Goal: Communication & Community: Participate in discussion

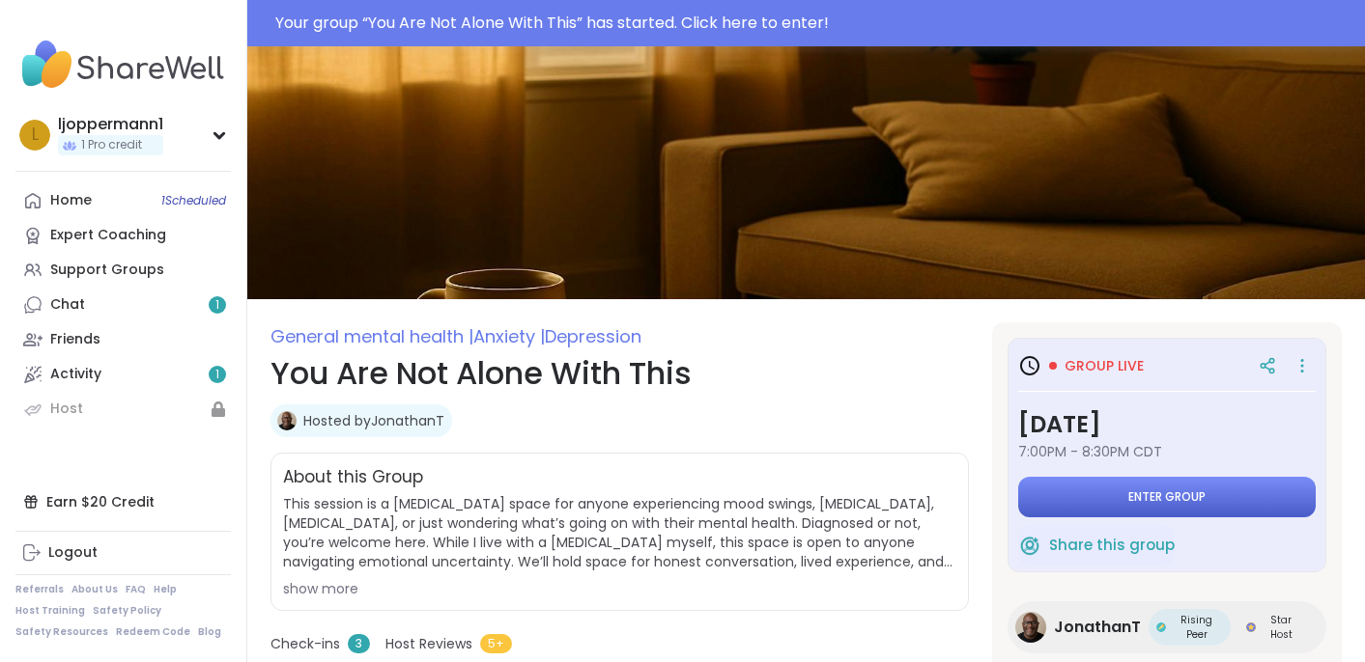
click at [1178, 491] on span "Enter group" at bounding box center [1166, 497] width 77 height 15
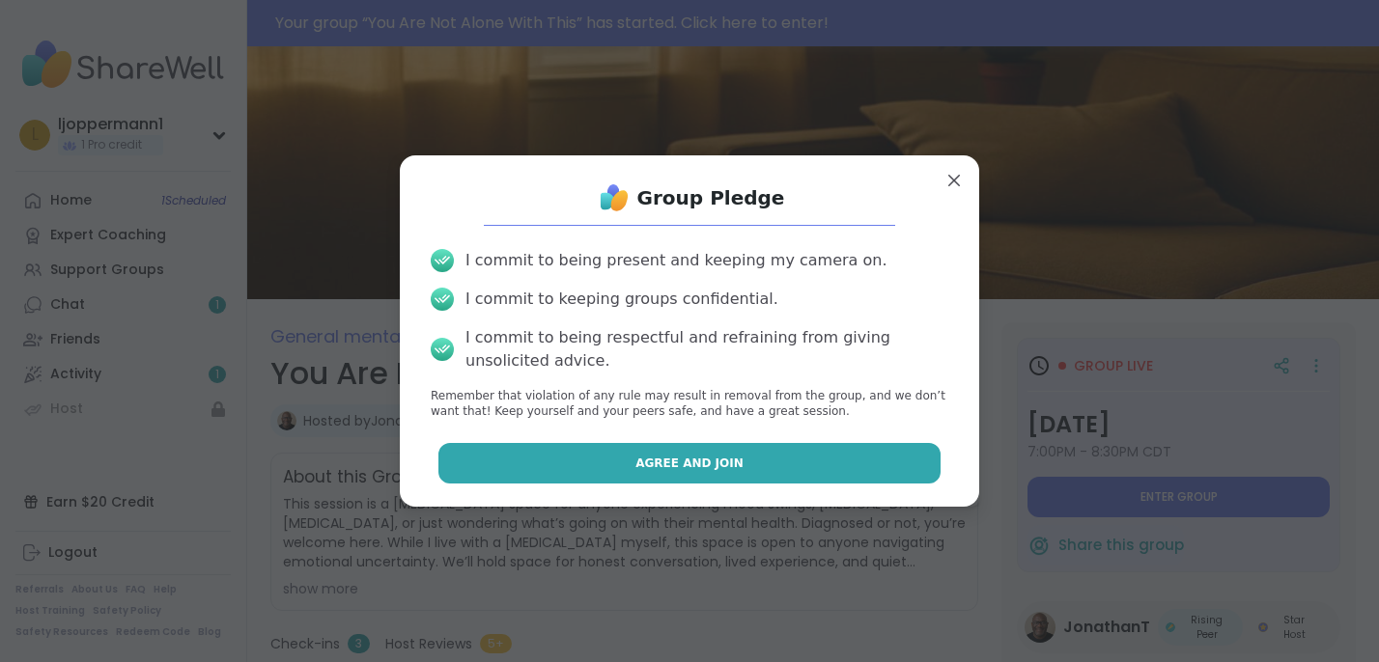
click at [815, 457] on button "Agree and Join" at bounding box center [689, 463] width 503 height 41
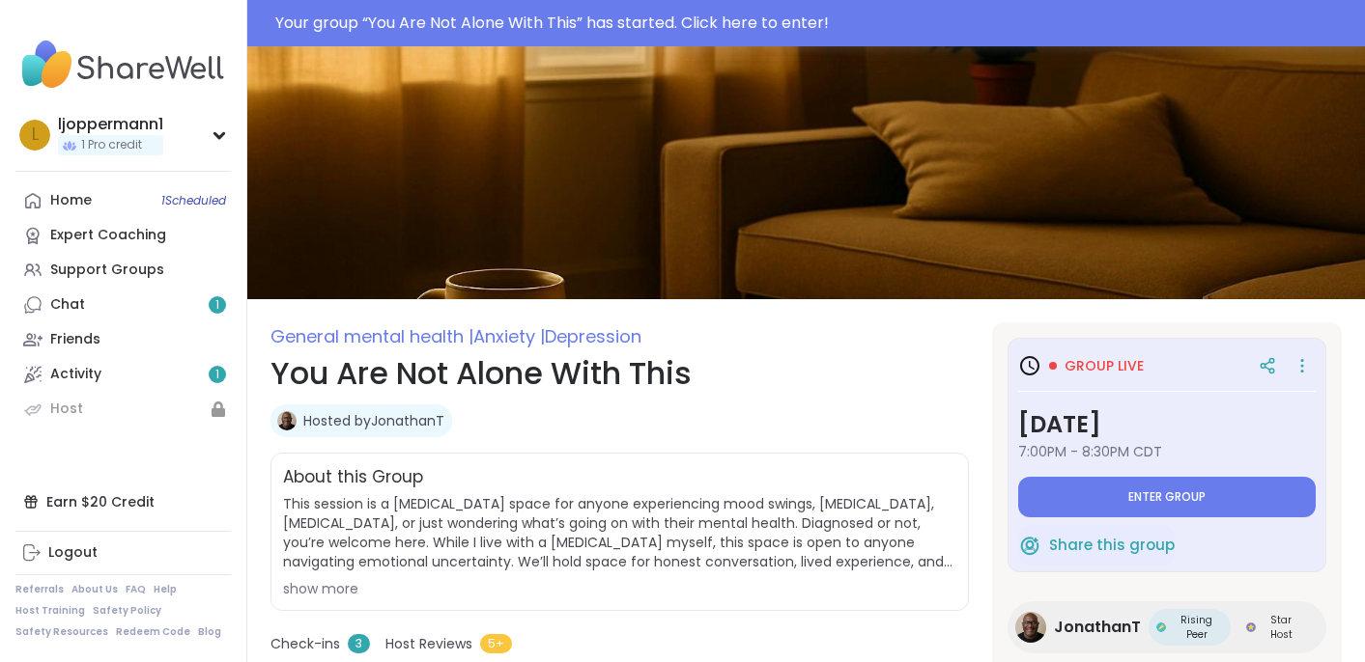
type textarea "*"
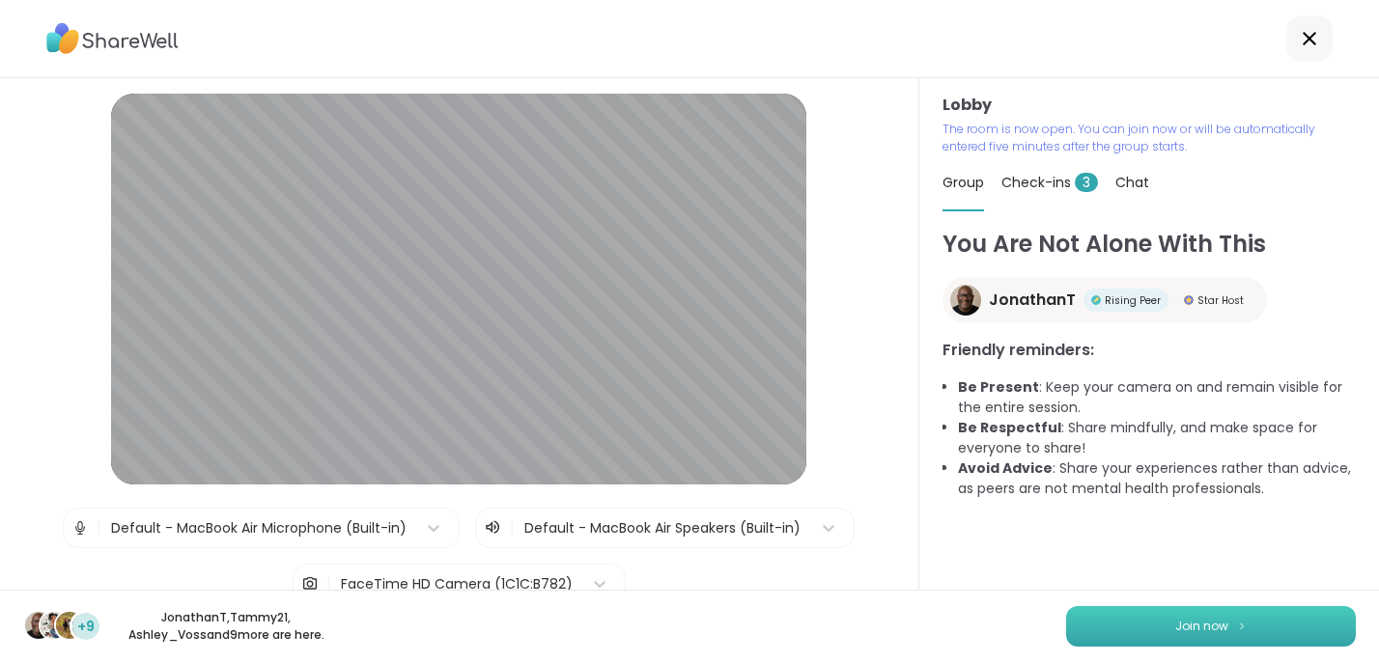
click at [1179, 624] on span "Join now" at bounding box center [1201, 626] width 53 height 17
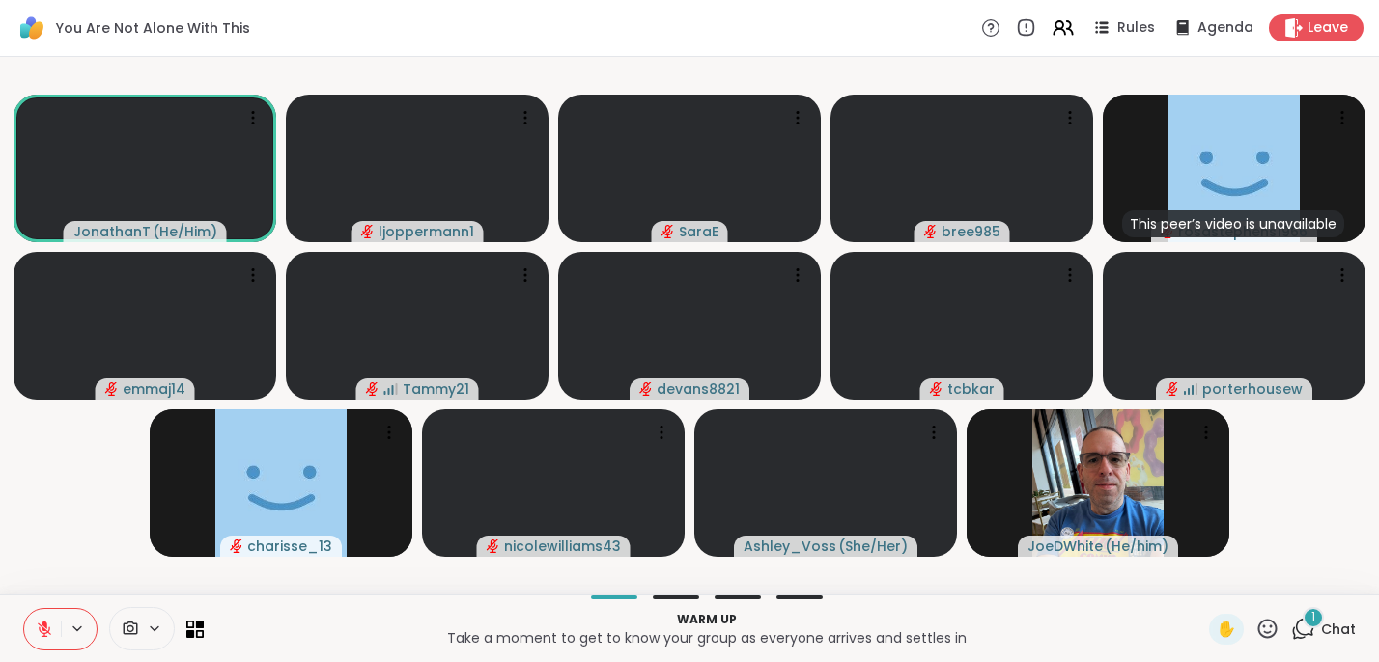
click at [155, 625] on icon at bounding box center [154, 629] width 15 height 16
click at [74, 627] on icon at bounding box center [77, 629] width 15 height 16
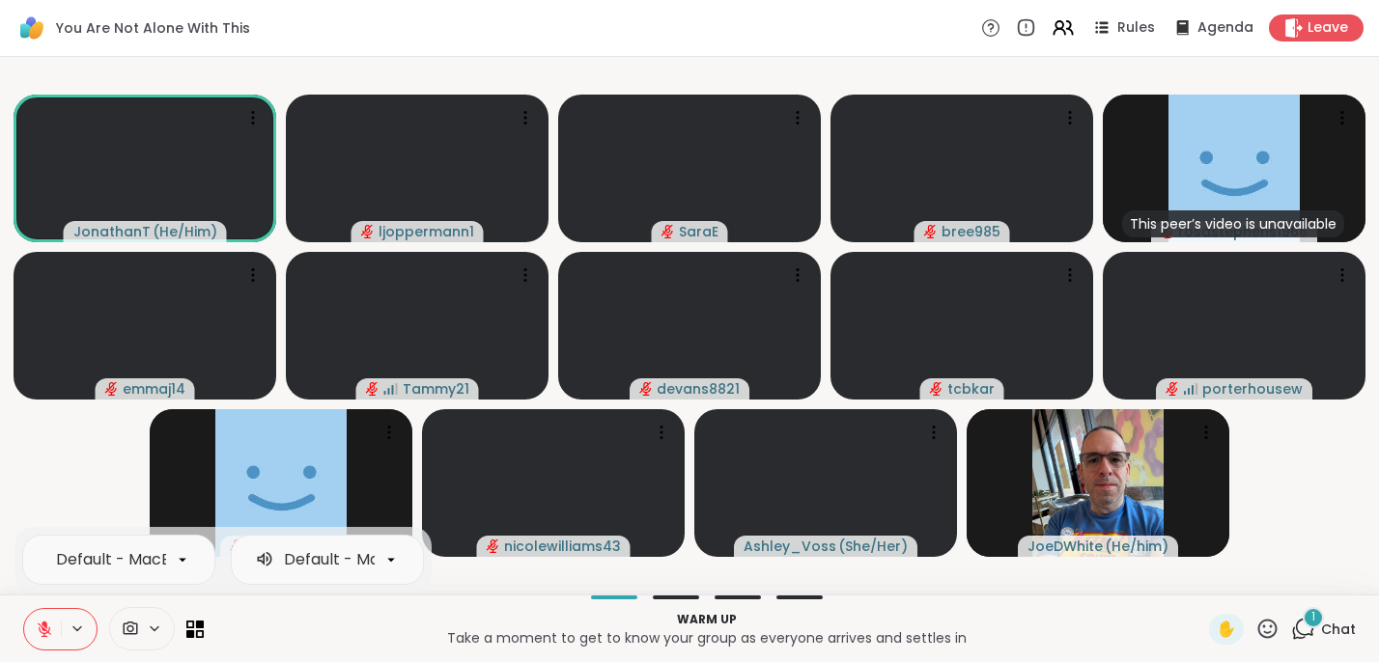
click at [80, 624] on icon at bounding box center [77, 629] width 15 height 16
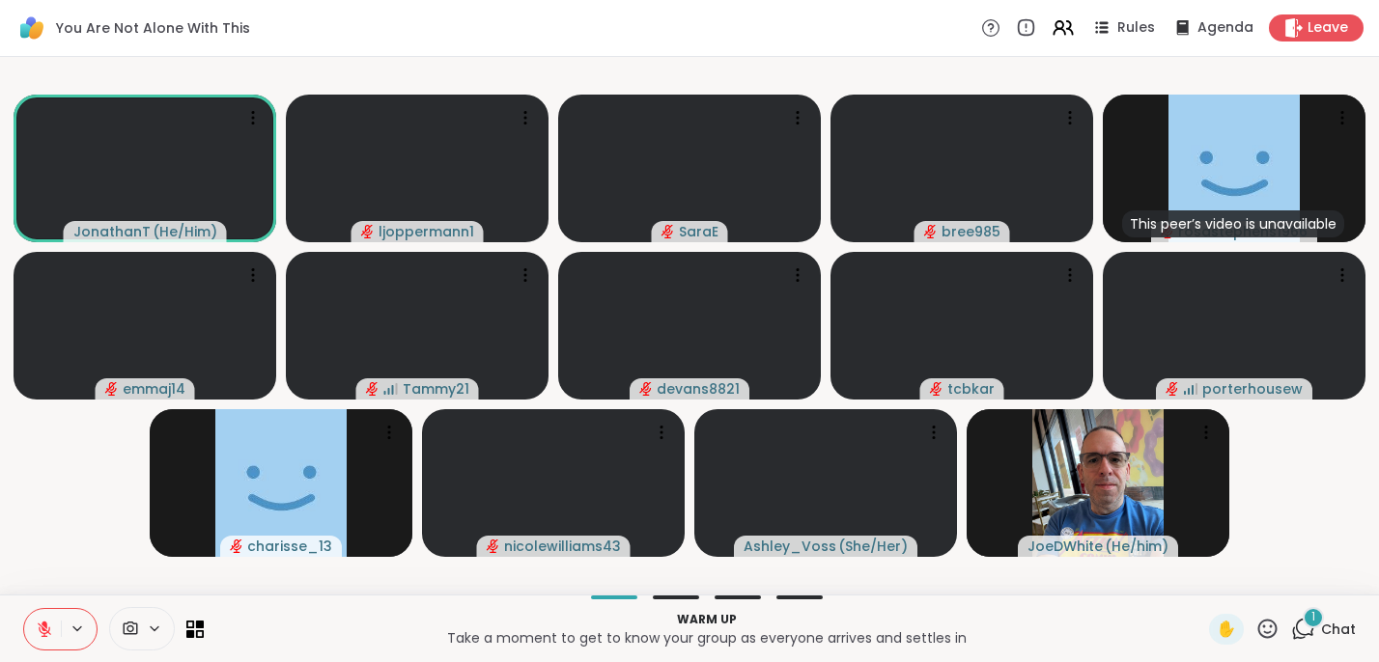
click at [80, 624] on icon at bounding box center [77, 629] width 15 height 16
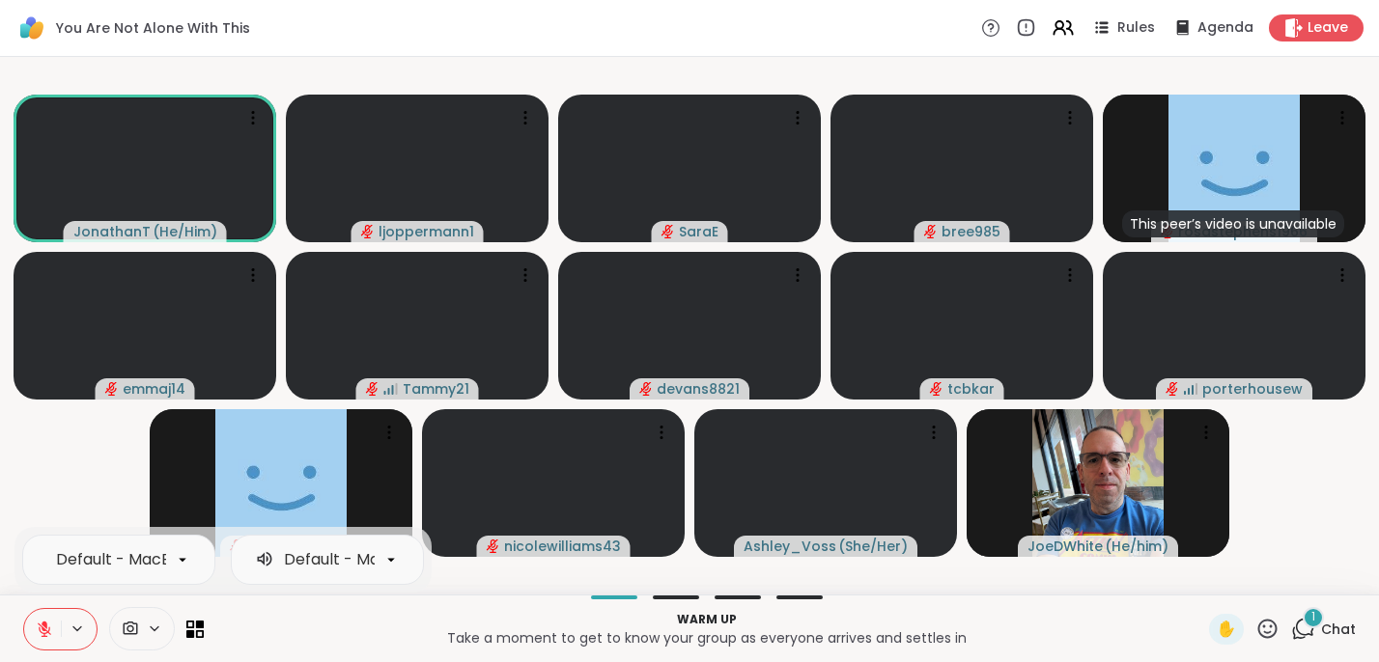
click at [80, 624] on icon at bounding box center [77, 629] width 15 height 16
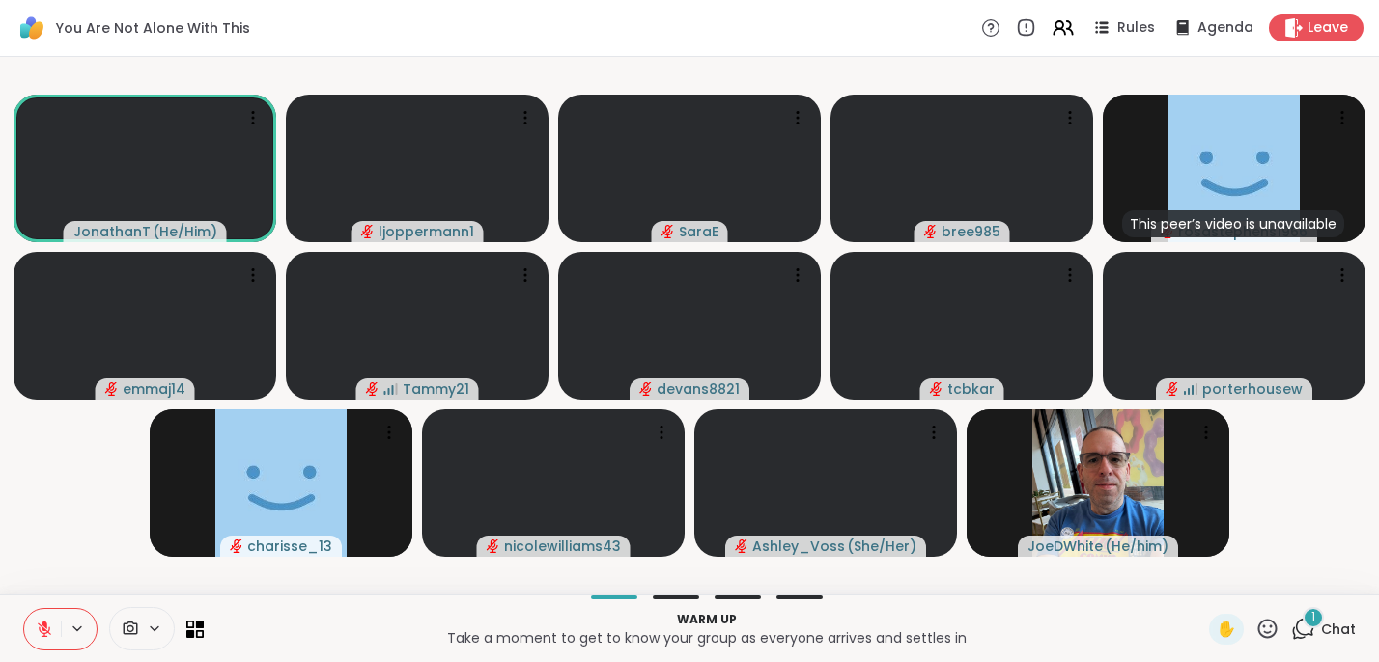
click at [80, 626] on icon at bounding box center [77, 629] width 15 height 16
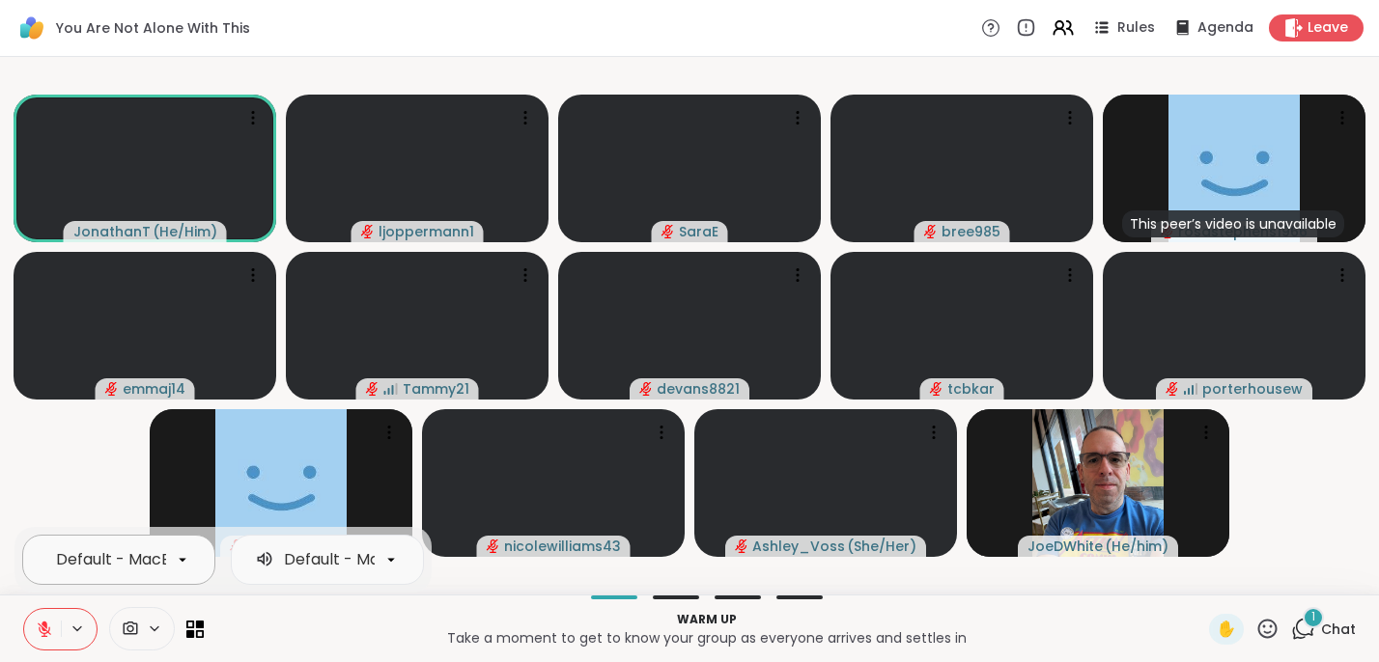
scroll to position [0, 195]
click at [183, 558] on icon at bounding box center [183, 560] width 8 height 4
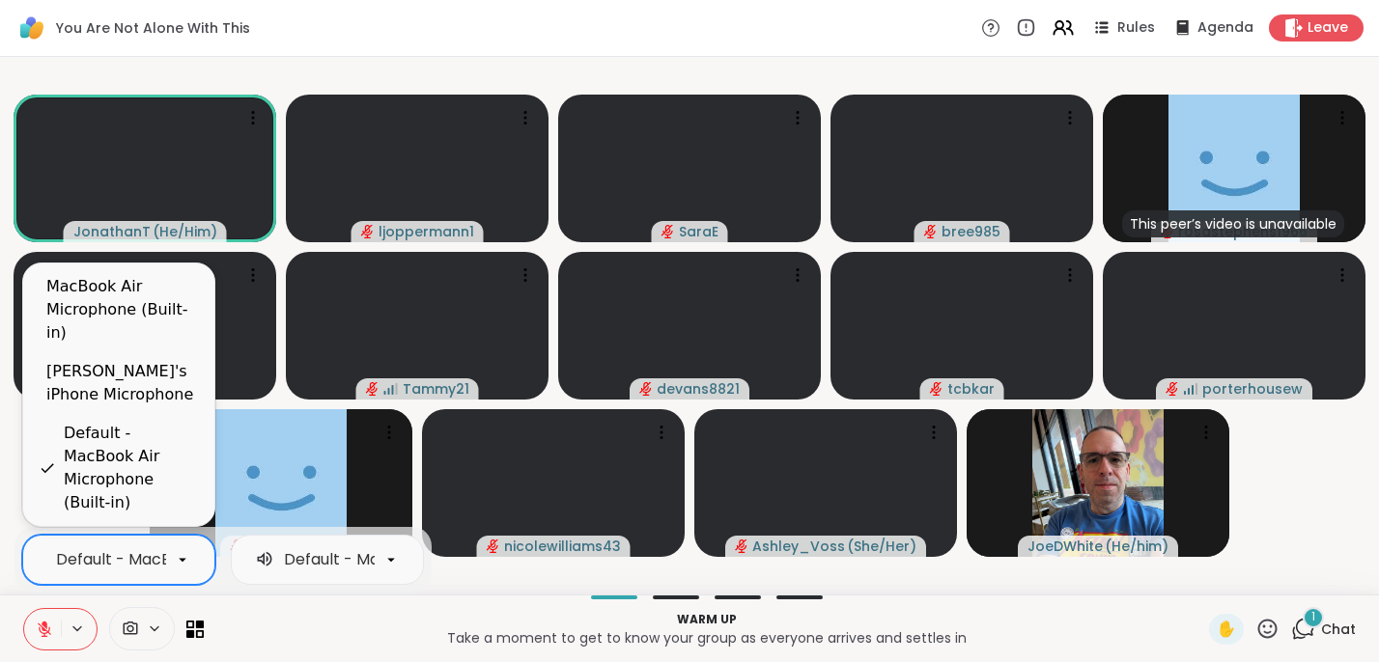
click at [124, 338] on div "MacBook Air Microphone (Built-in)" at bounding box center [122, 310] width 153 height 70
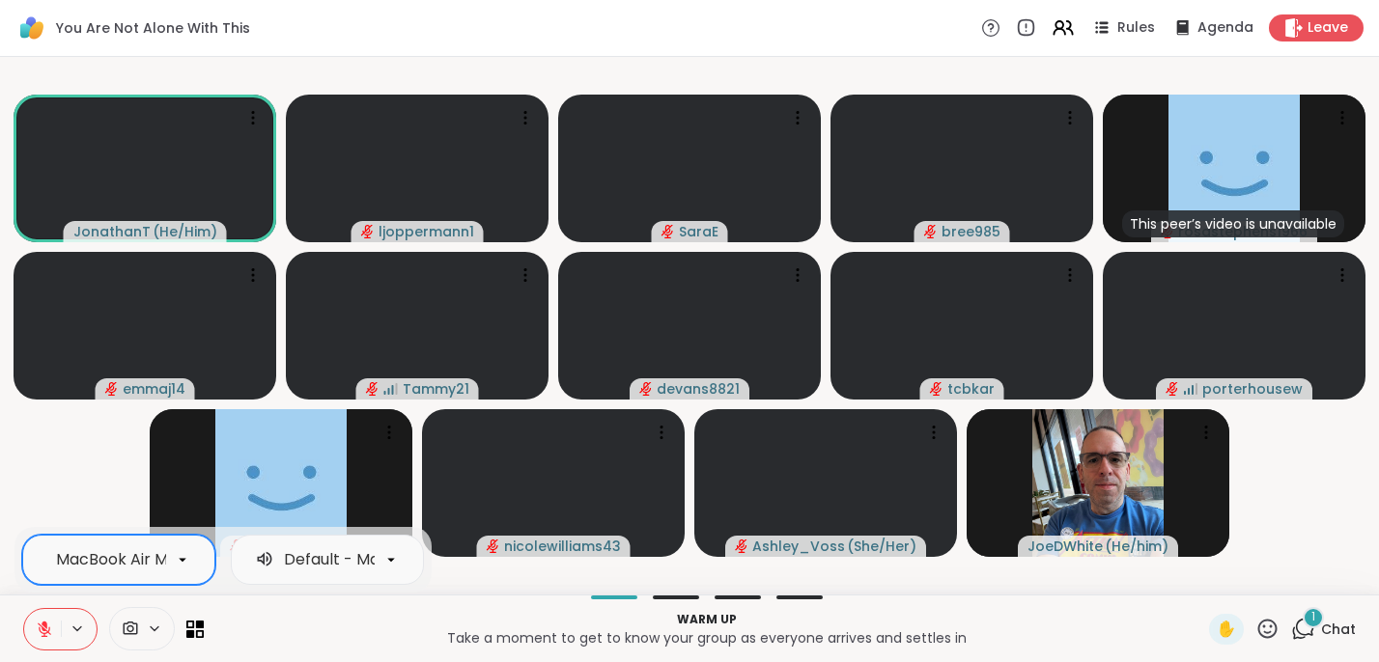
click at [45, 627] on icon at bounding box center [45, 625] width 6 height 8
click at [46, 628] on icon at bounding box center [44, 627] width 5 height 9
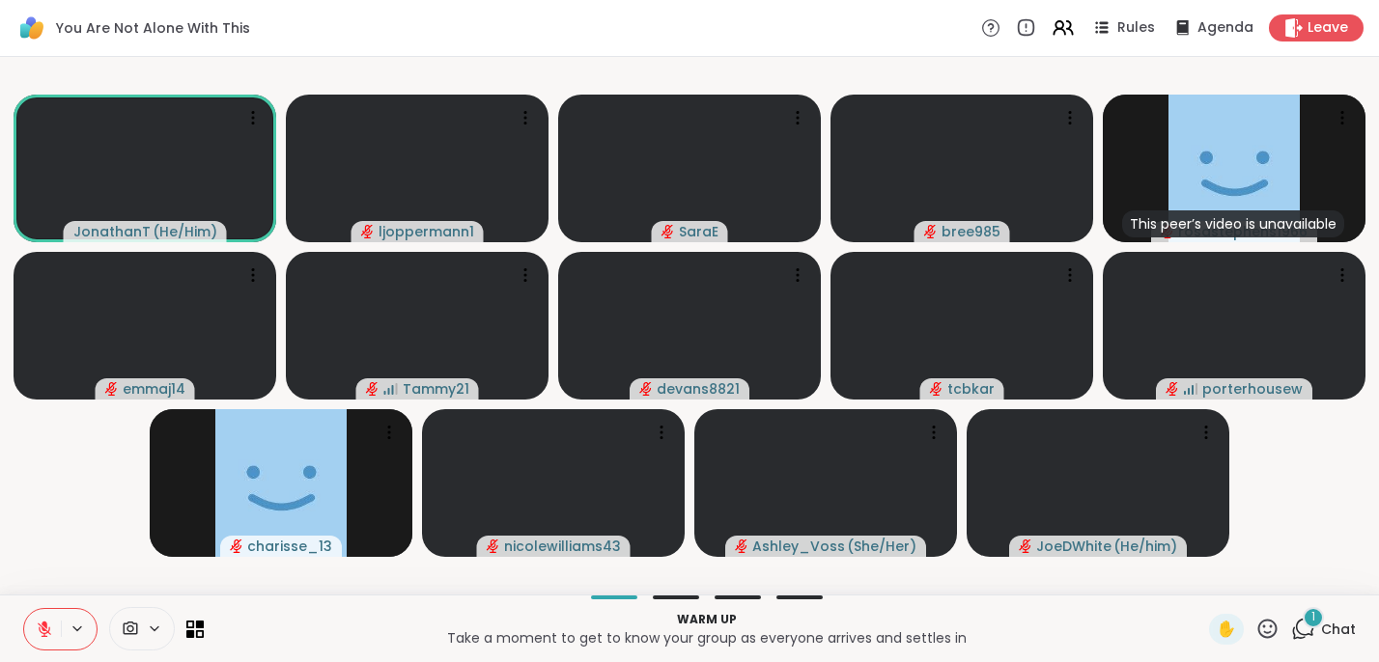
click at [1311, 621] on span "1" at bounding box center [1313, 617] width 4 height 16
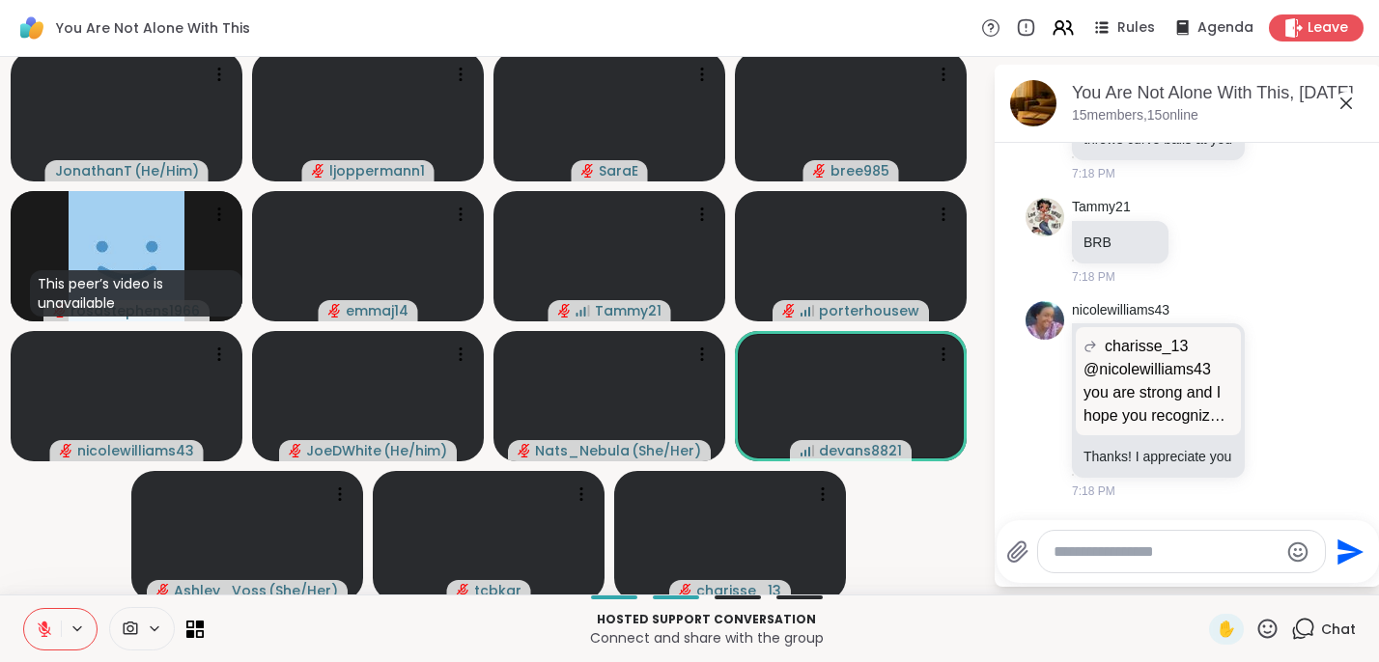
scroll to position [7, 0]
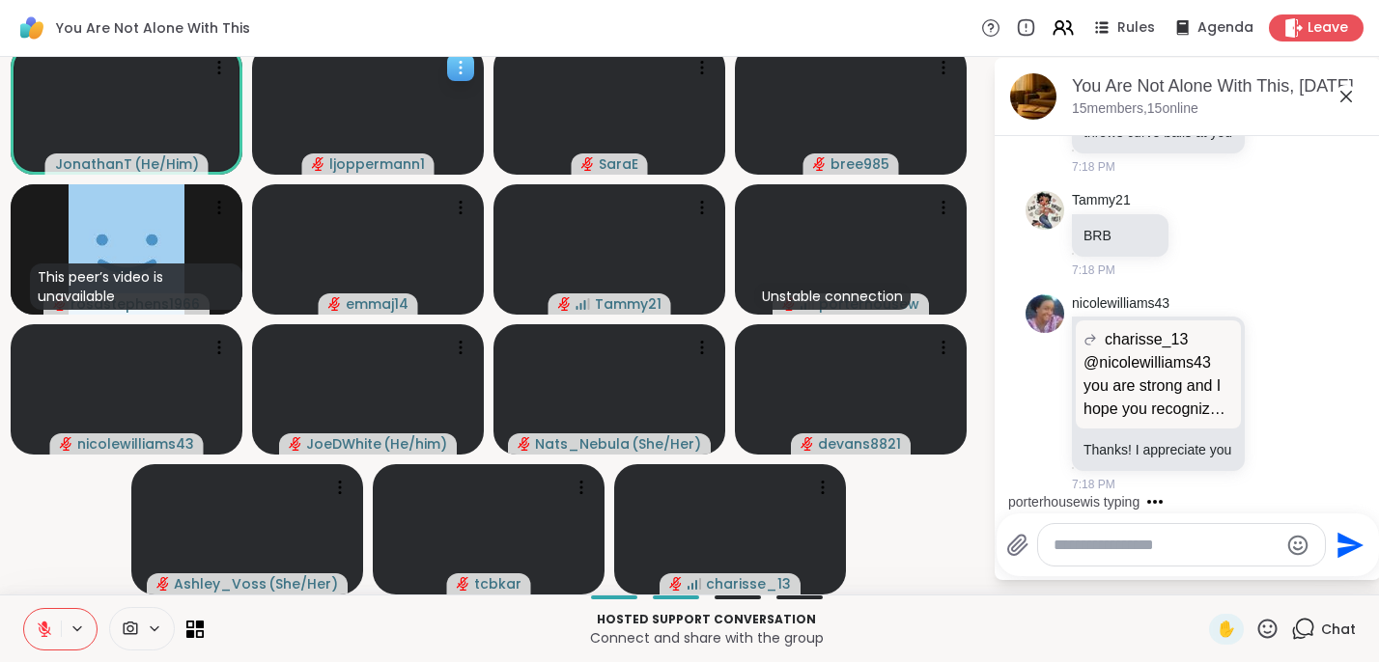
click at [463, 63] on icon at bounding box center [460, 67] width 19 height 19
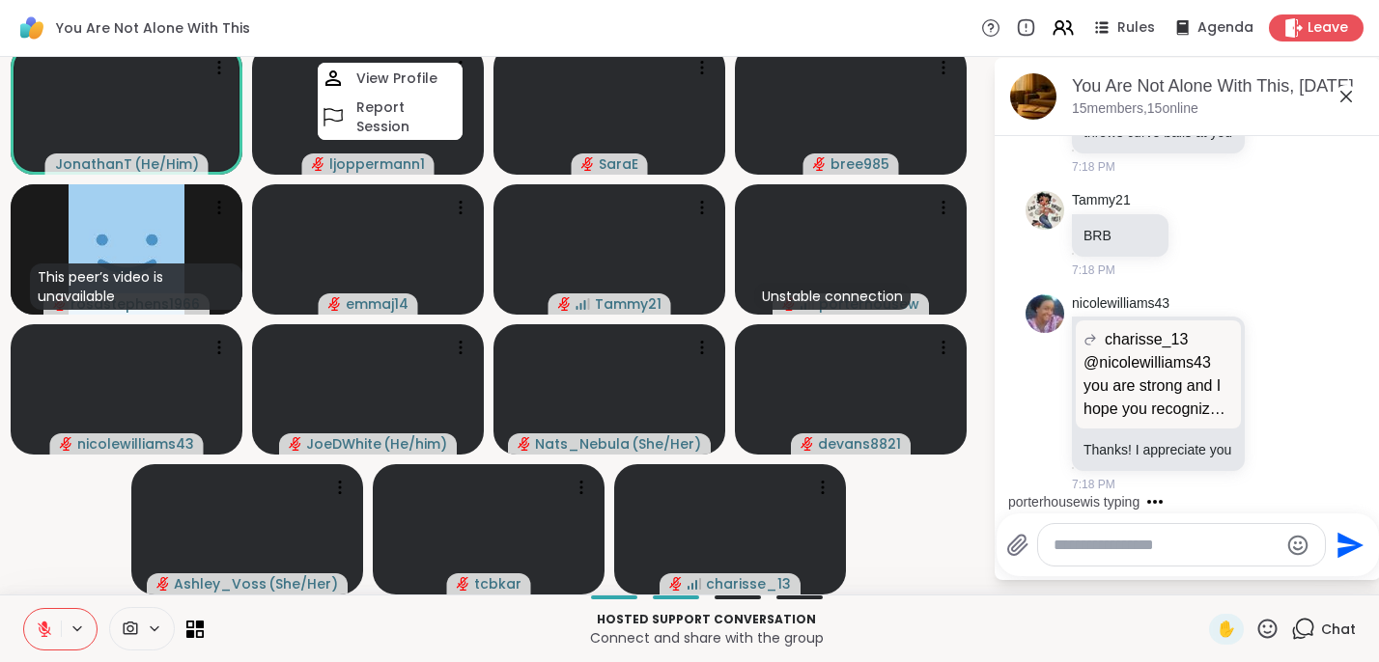
click at [498, 22] on div "You Are Not Alone With This Rules Agenda Leave" at bounding box center [689, 28] width 1379 height 57
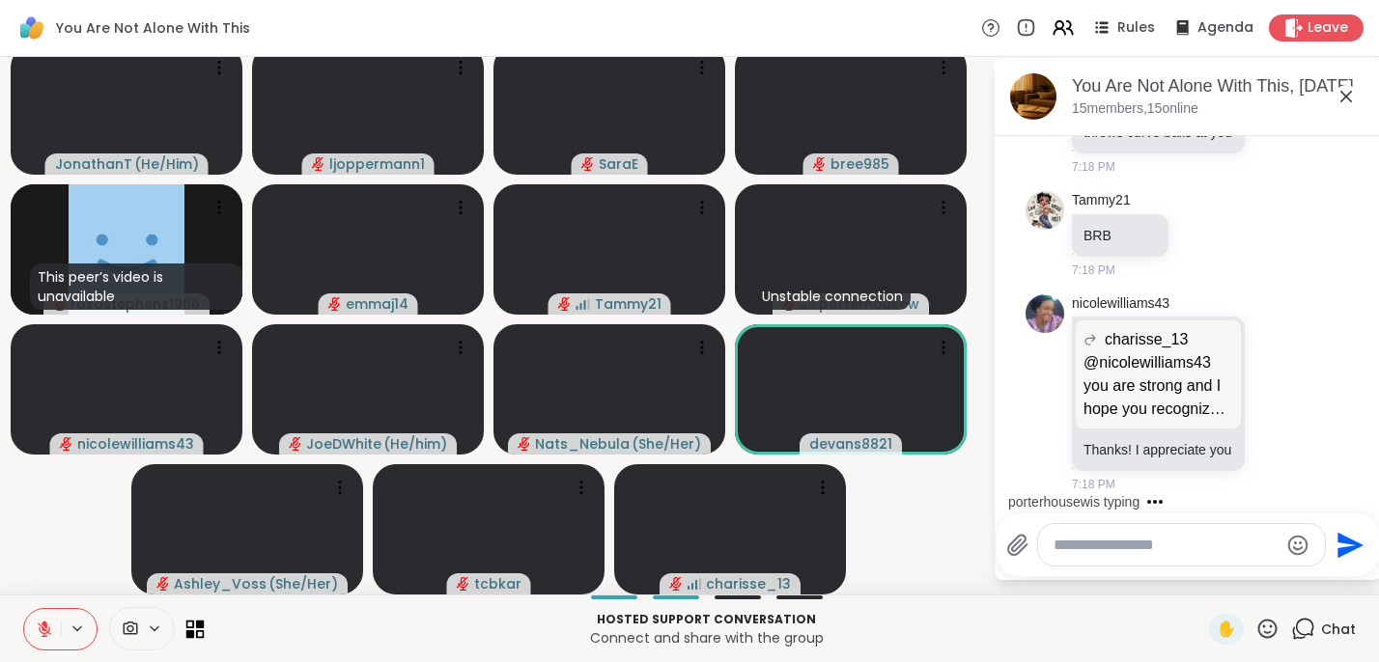
click at [197, 628] on icon at bounding box center [200, 624] width 9 height 9
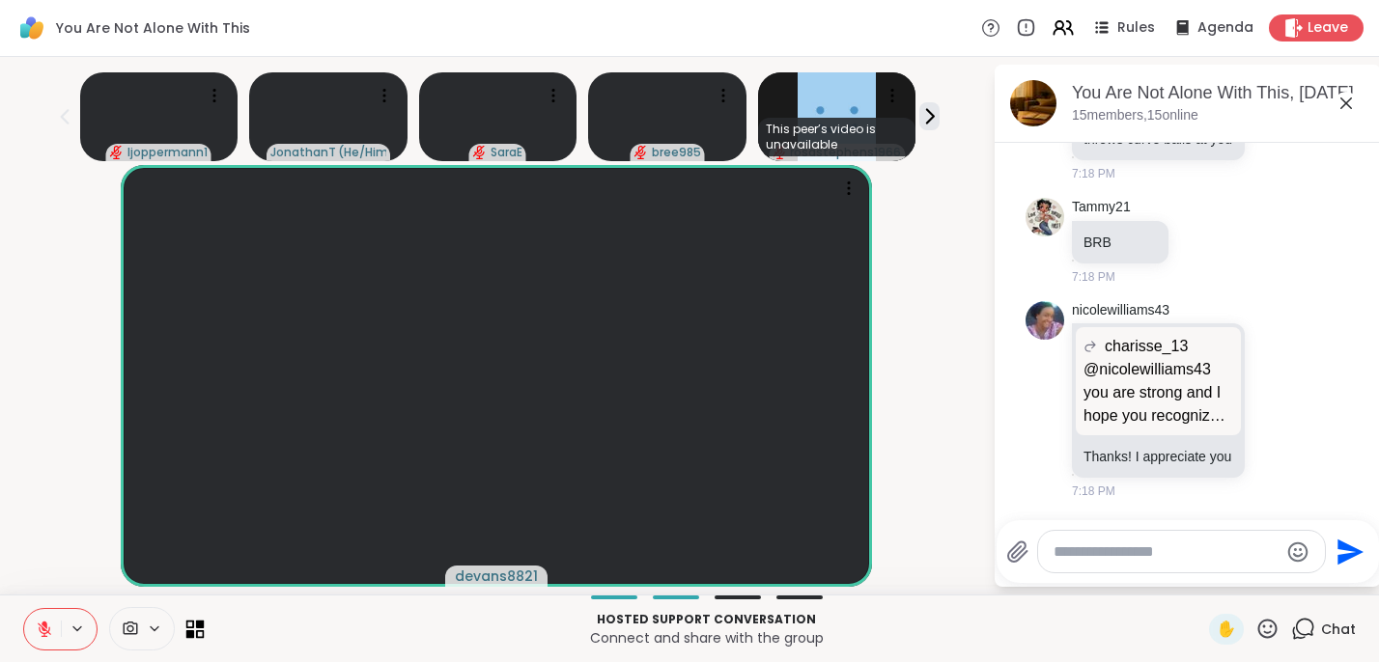
click at [197, 628] on icon at bounding box center [200, 624] width 9 height 9
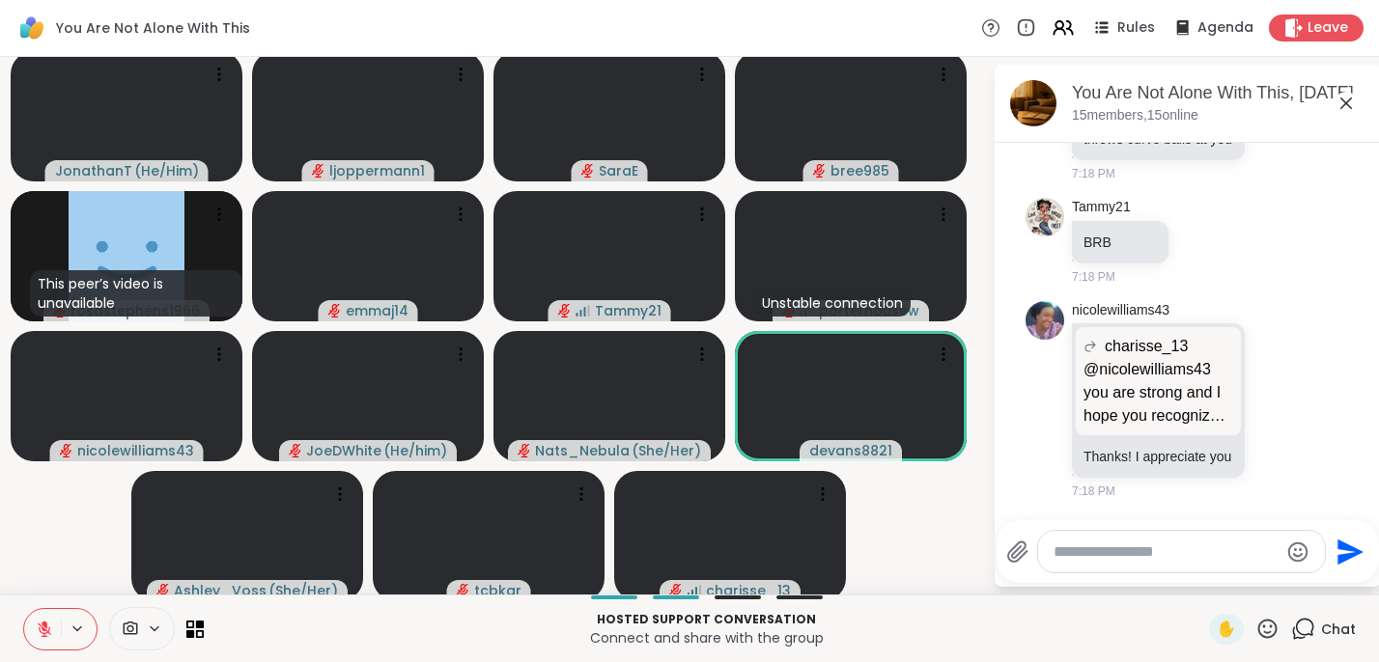
click at [153, 631] on icon at bounding box center [154, 629] width 15 height 16
click at [278, 618] on p "Hosted support conversation" at bounding box center [706, 619] width 982 height 17
click at [1213, 25] on span "Agenda" at bounding box center [1226, 28] width 59 height 20
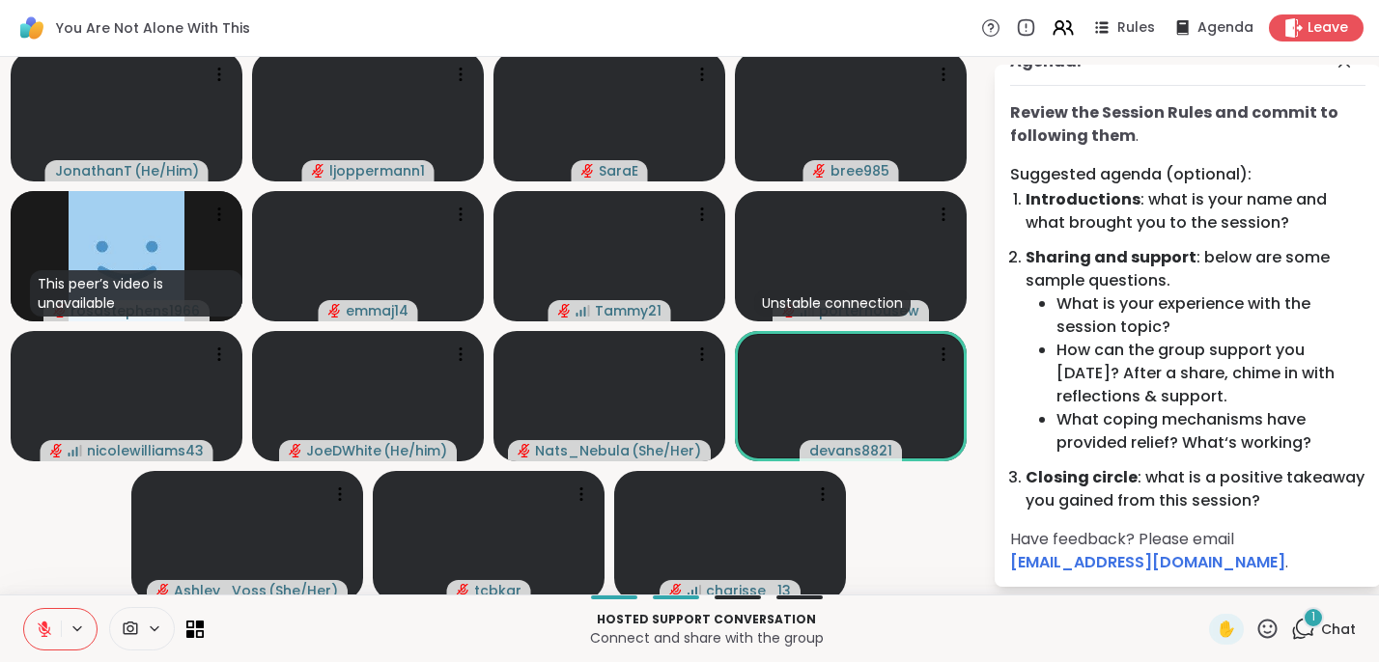
scroll to position [31, 0]
click at [1205, 21] on span "Agenda" at bounding box center [1226, 28] width 59 height 20
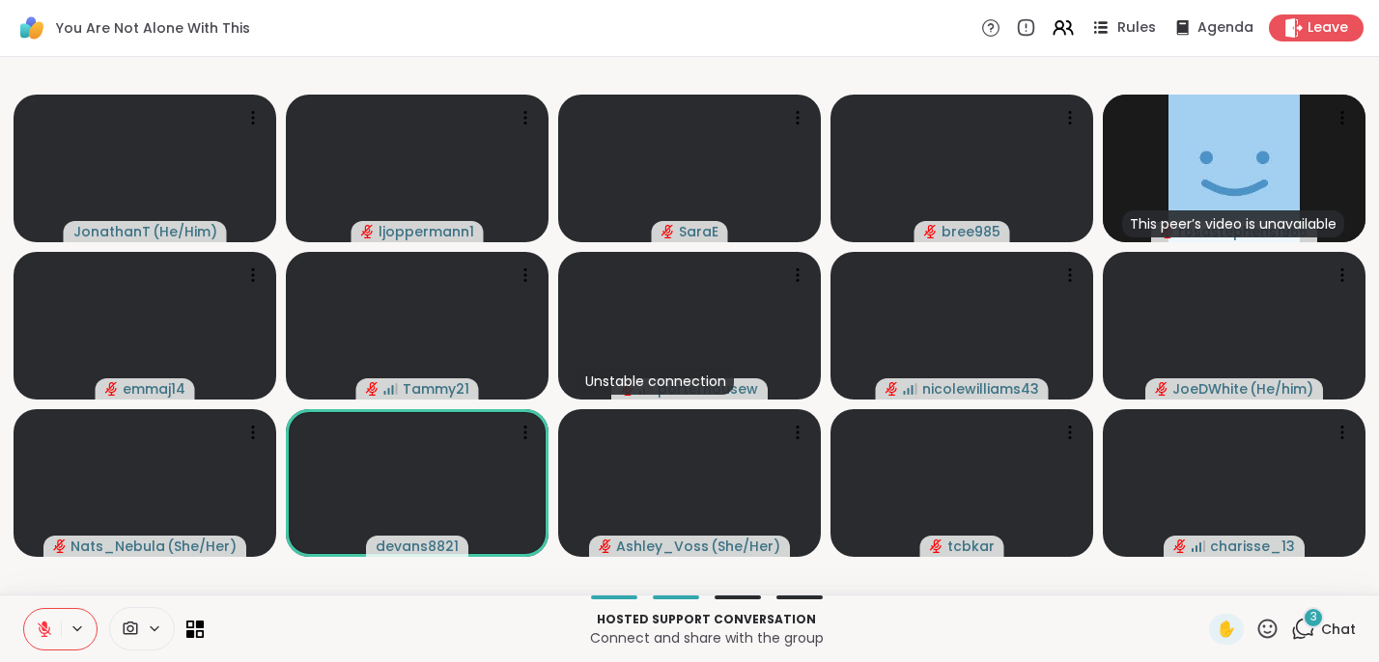
click at [1126, 23] on span "Rules" at bounding box center [1137, 28] width 40 height 20
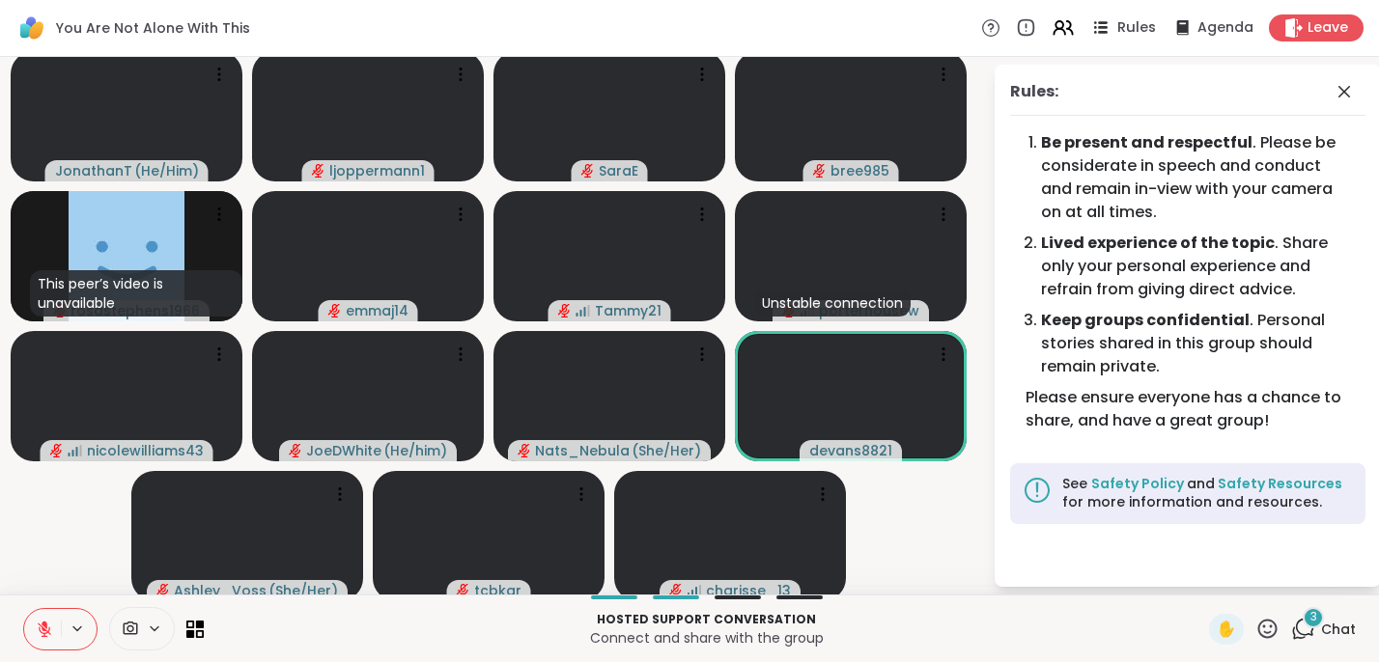
click at [1126, 23] on span "Rules" at bounding box center [1137, 28] width 40 height 20
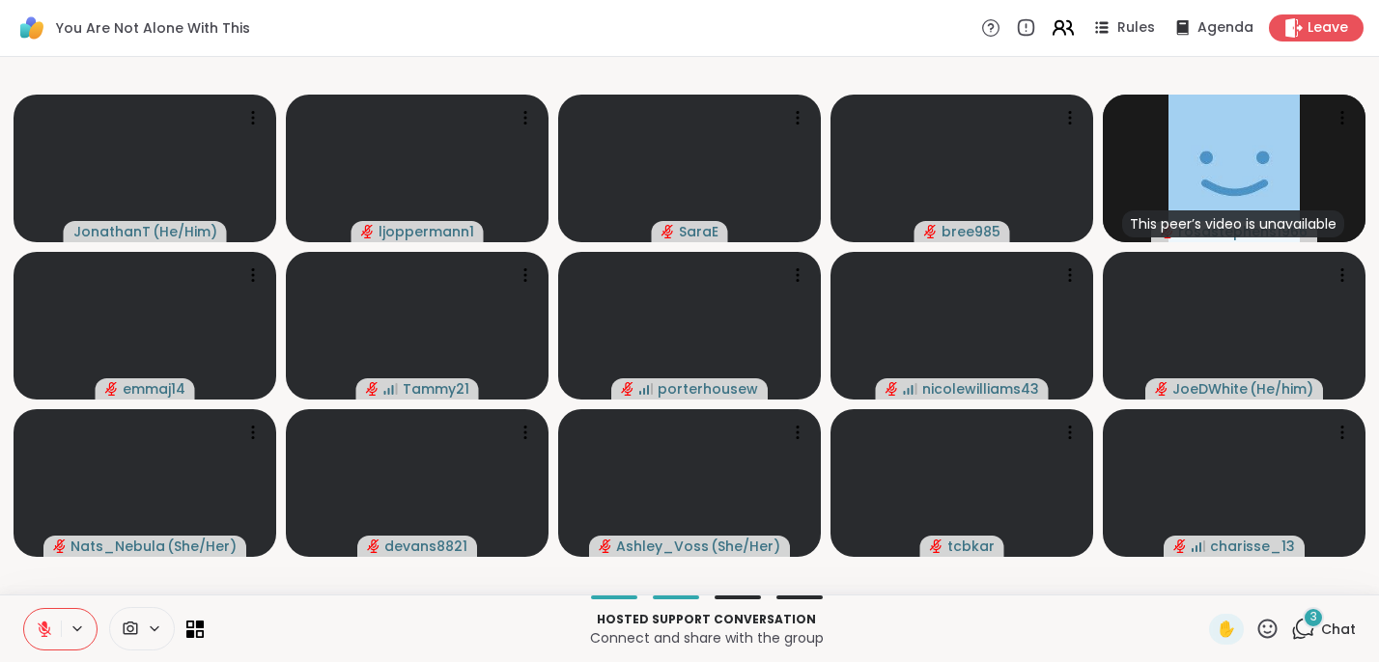
click at [1057, 24] on icon at bounding box center [1063, 27] width 24 height 24
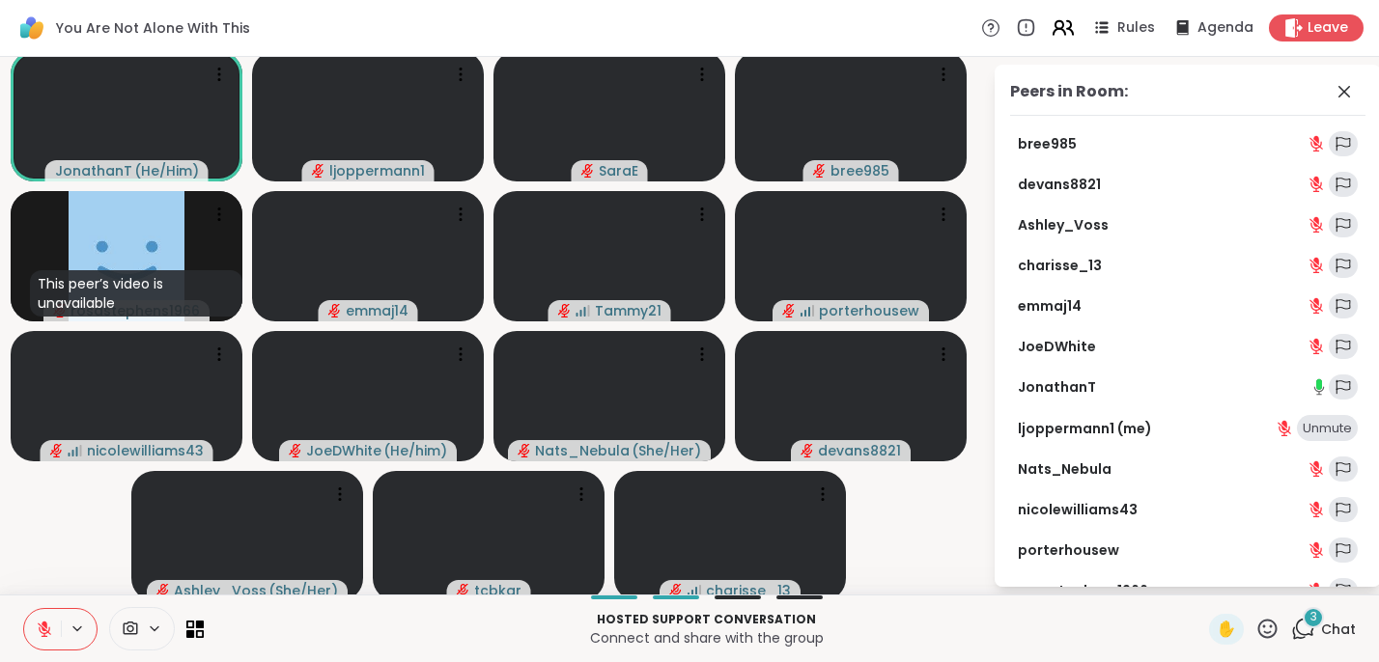
click at [1057, 24] on icon at bounding box center [1063, 27] width 24 height 24
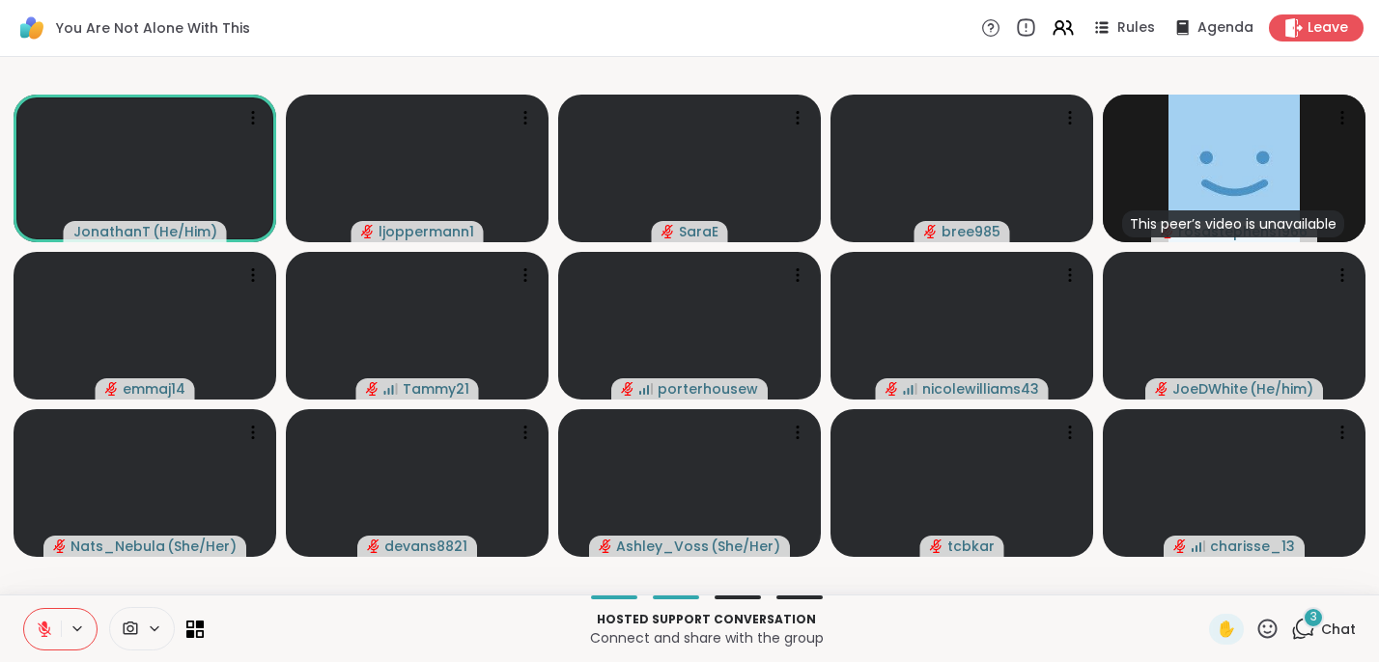
click at [1017, 26] on icon at bounding box center [1025, 27] width 21 height 21
click at [988, 27] on icon at bounding box center [991, 28] width 7 height 10
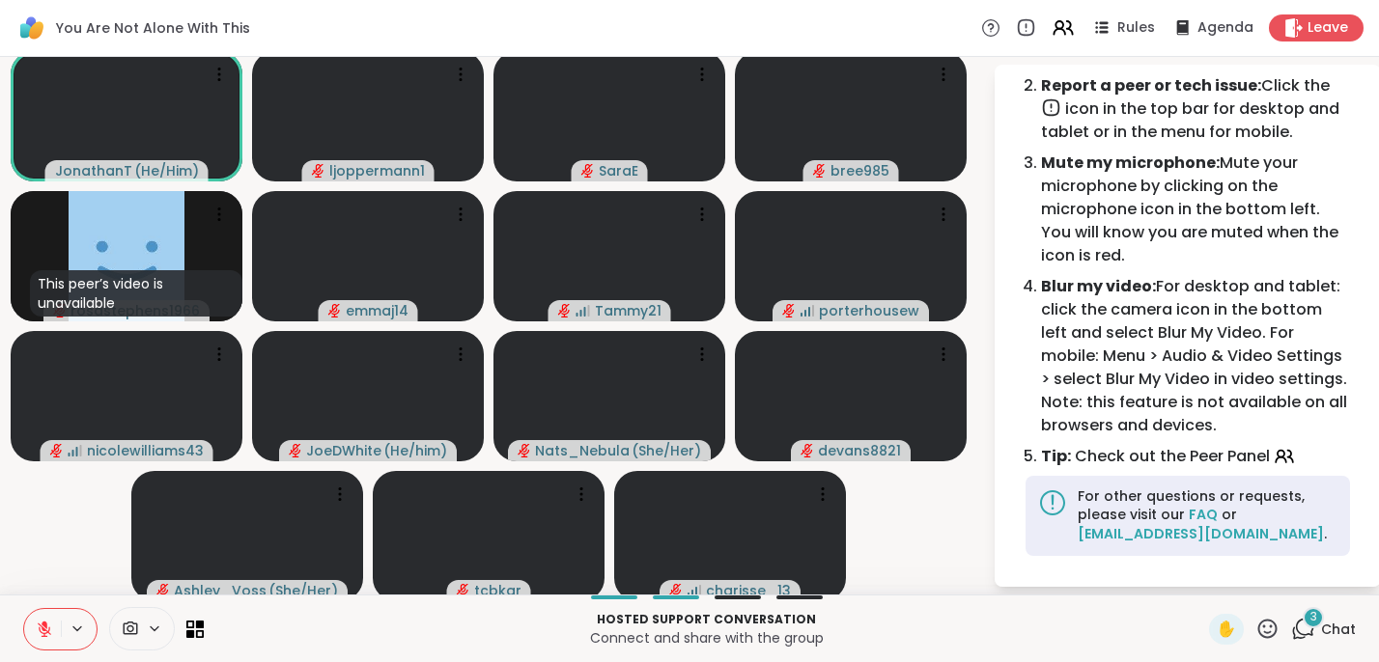
scroll to position [156, 0]
click at [981, 25] on icon at bounding box center [991, 27] width 20 height 20
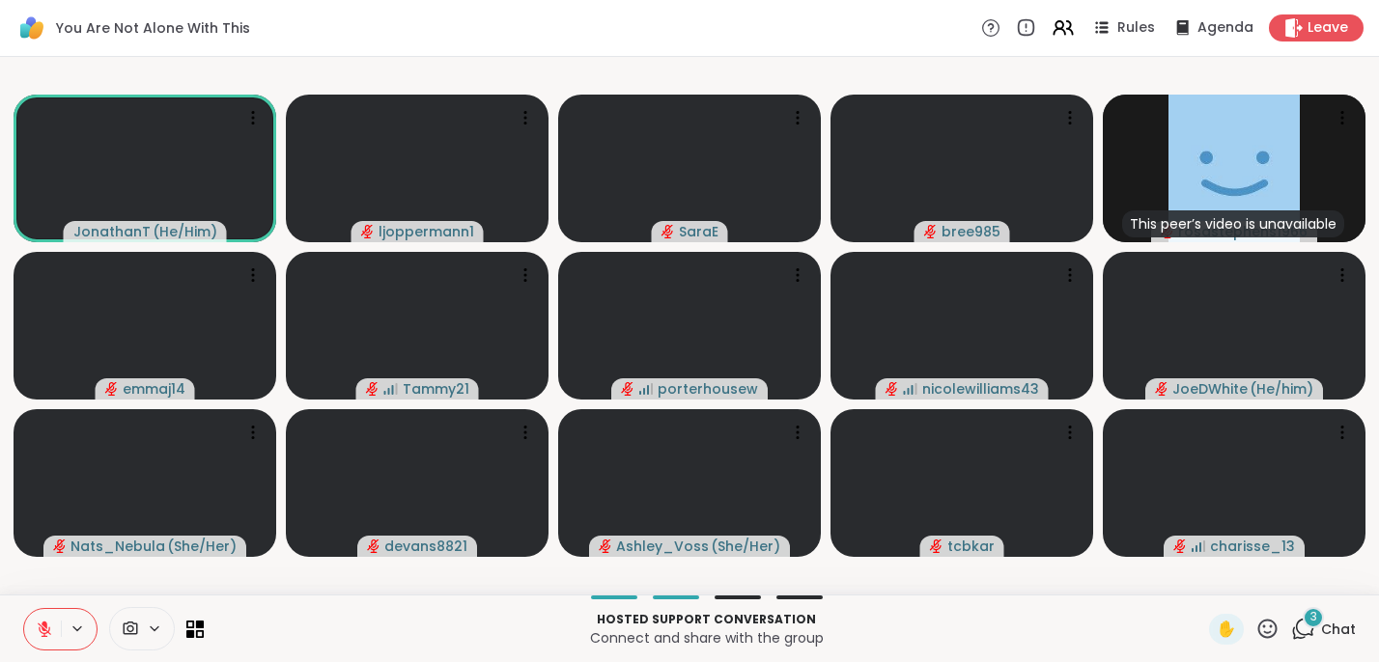
click at [1311, 623] on span "3" at bounding box center [1314, 617] width 7 height 16
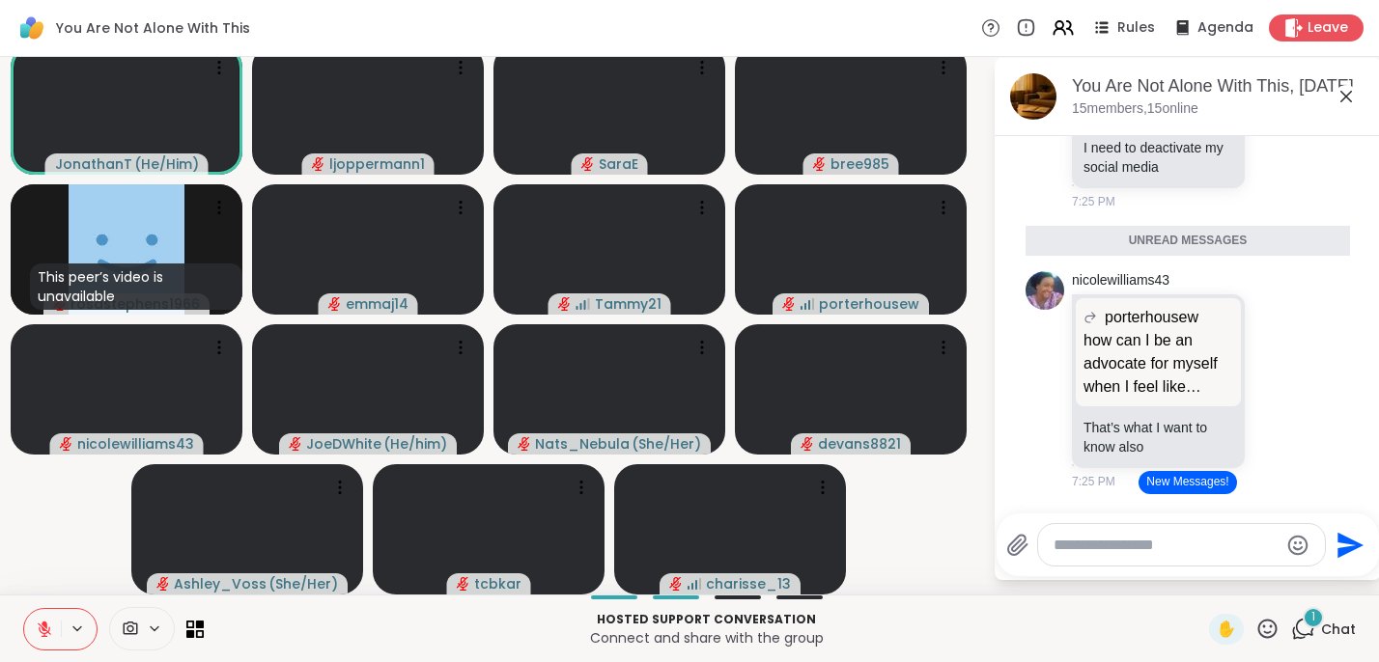
scroll to position [7169, 0]
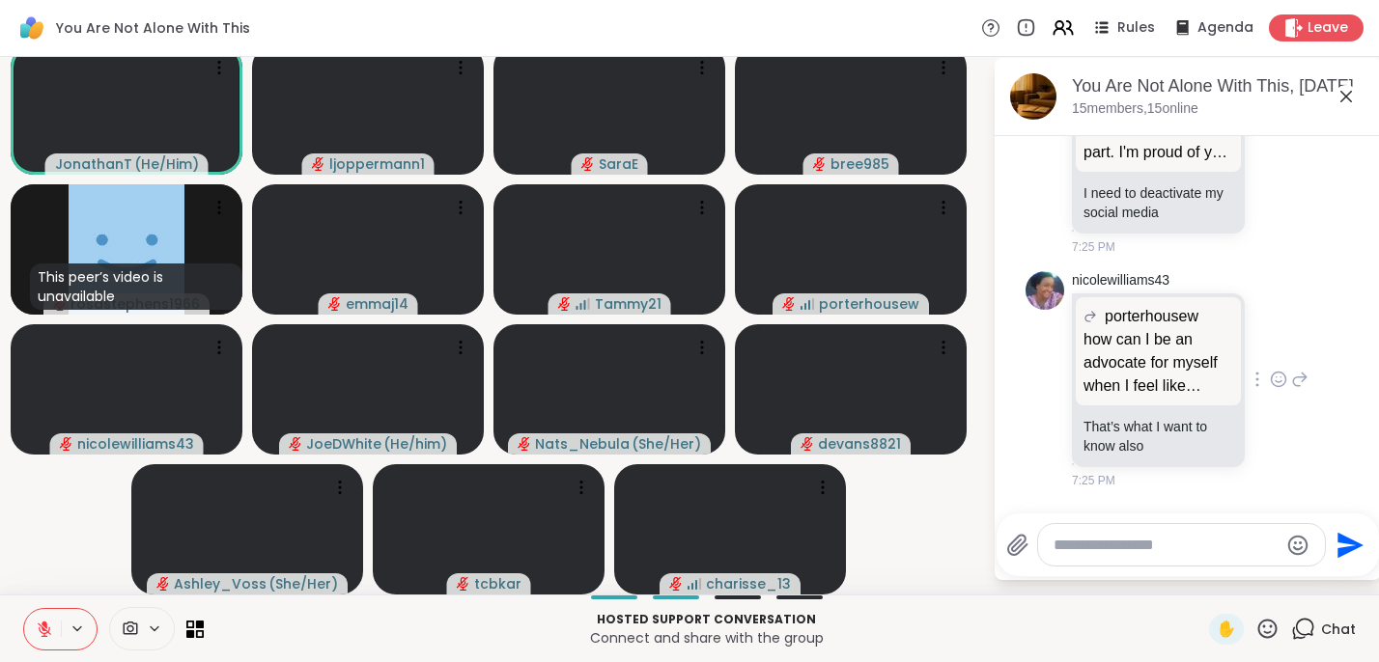
click at [1195, 388] on p "how can I be an advocate for myself when I feel like everything I try to do fai…" at bounding box center [1159, 363] width 150 height 70
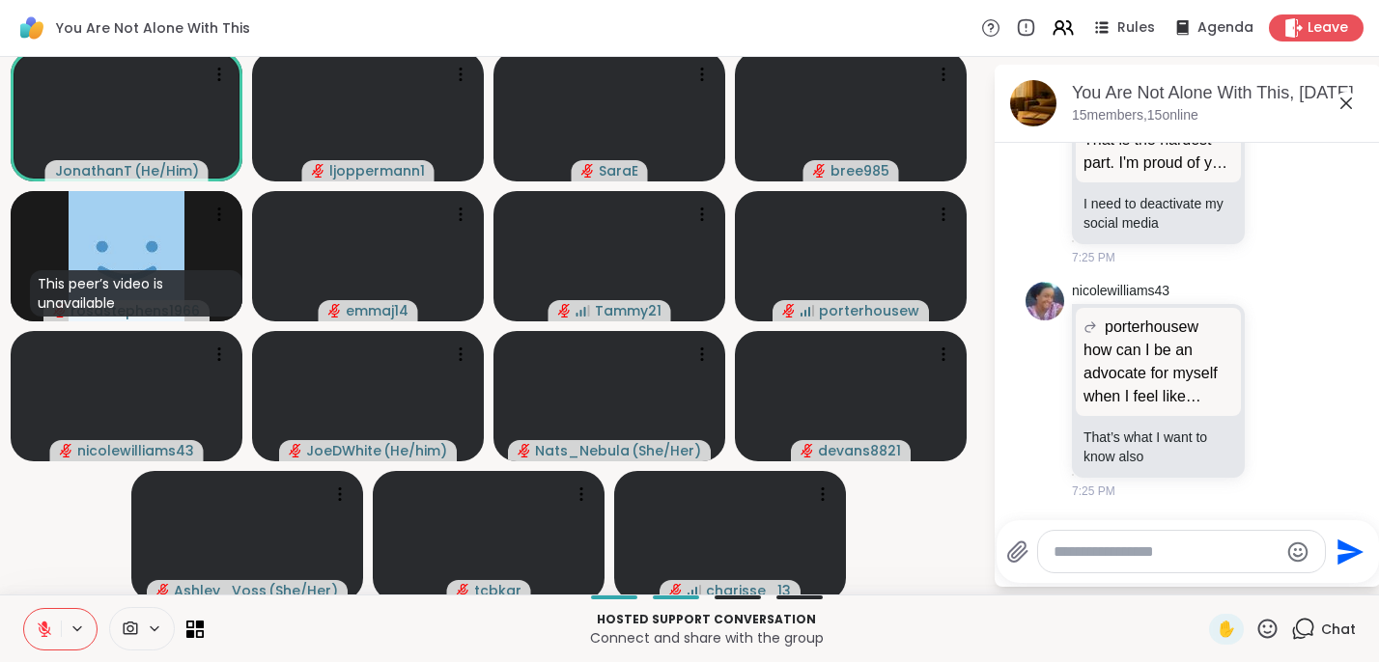
click at [1067, 552] on textarea "Type your message" at bounding box center [1166, 552] width 225 height 19
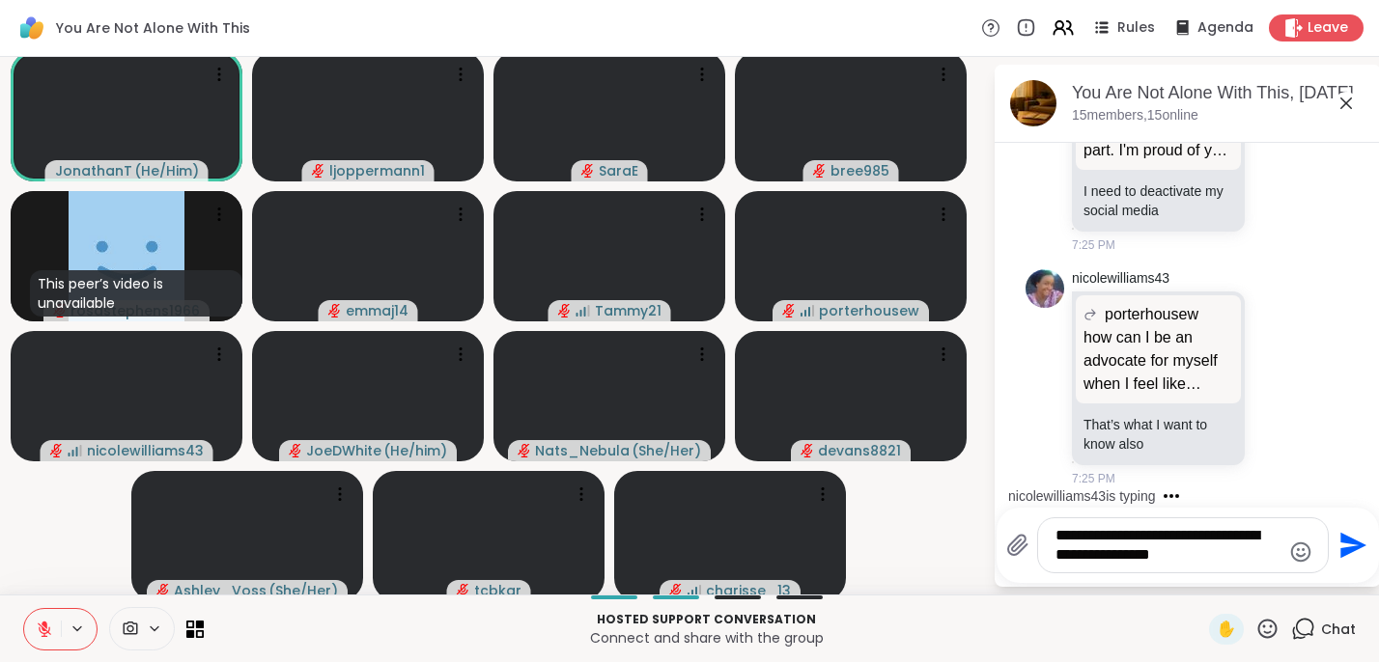
scroll to position [7342, 0]
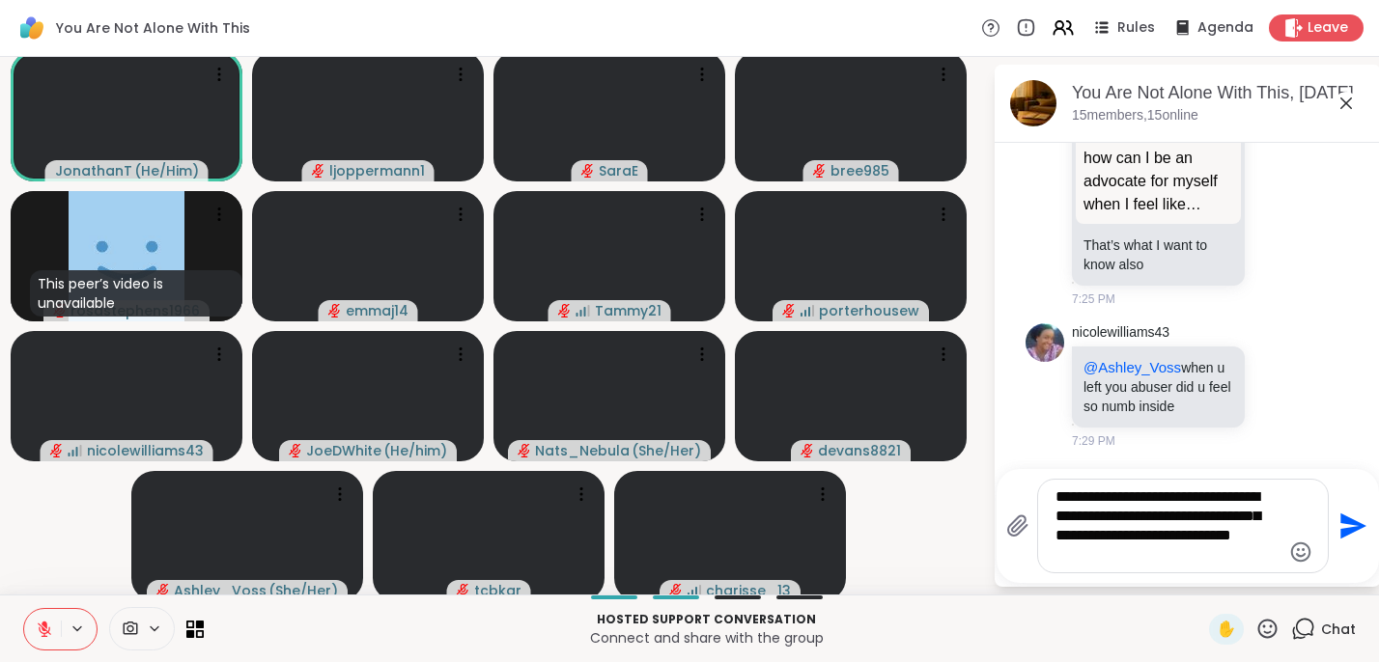
type textarea "**********"
click at [1340, 522] on icon "Send" at bounding box center [1353, 527] width 26 height 26
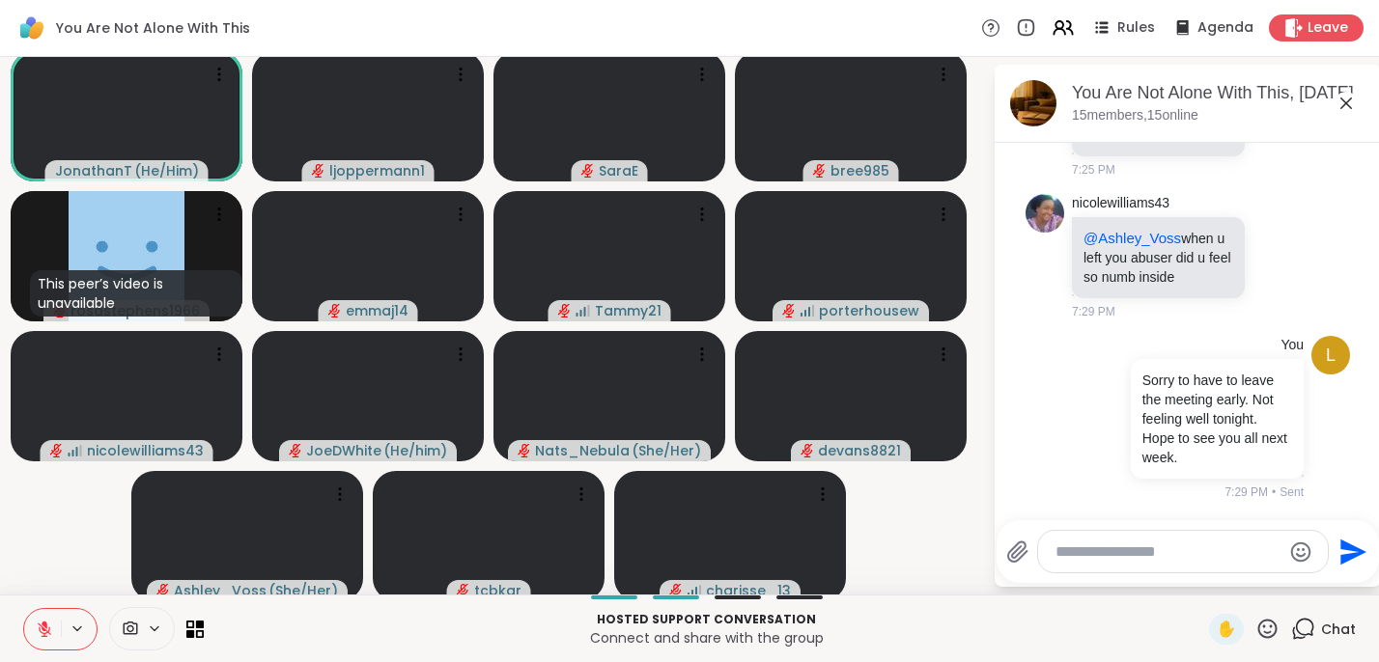
scroll to position [7530, 0]
click at [1311, 23] on span "Leave" at bounding box center [1329, 28] width 42 height 20
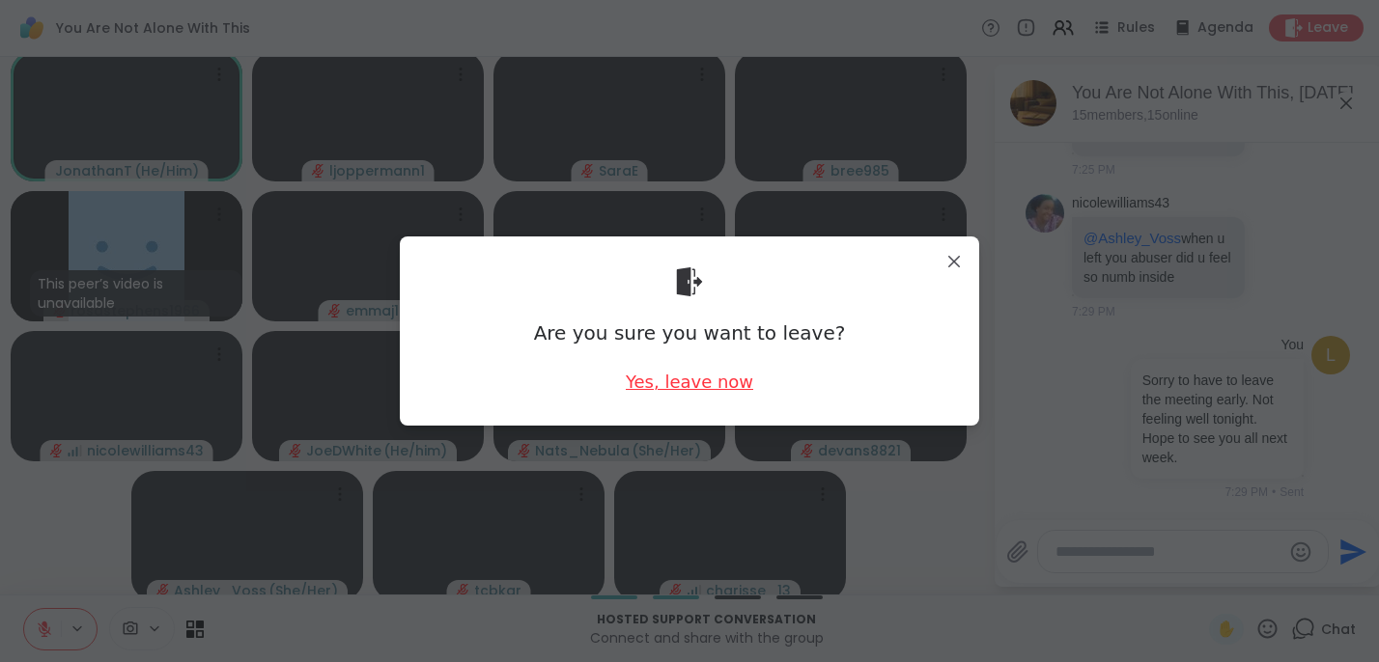
click at [691, 380] on div "Yes, leave now" at bounding box center [689, 382] width 127 height 24
